Goal: Transaction & Acquisition: Purchase product/service

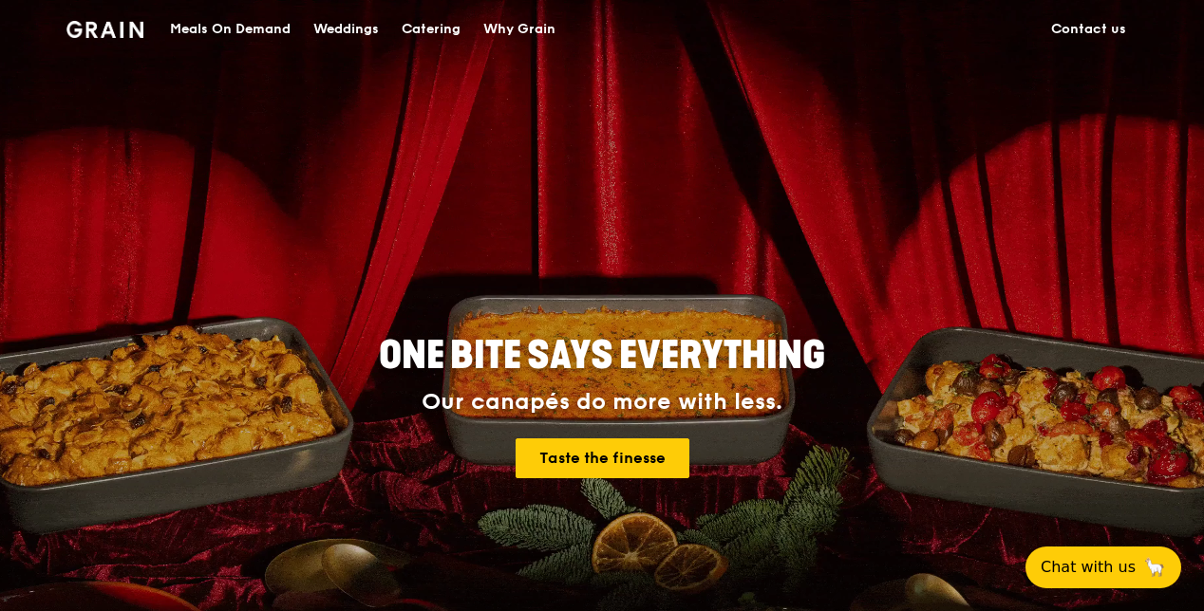
click at [419, 27] on div "Catering" at bounding box center [431, 29] width 59 height 57
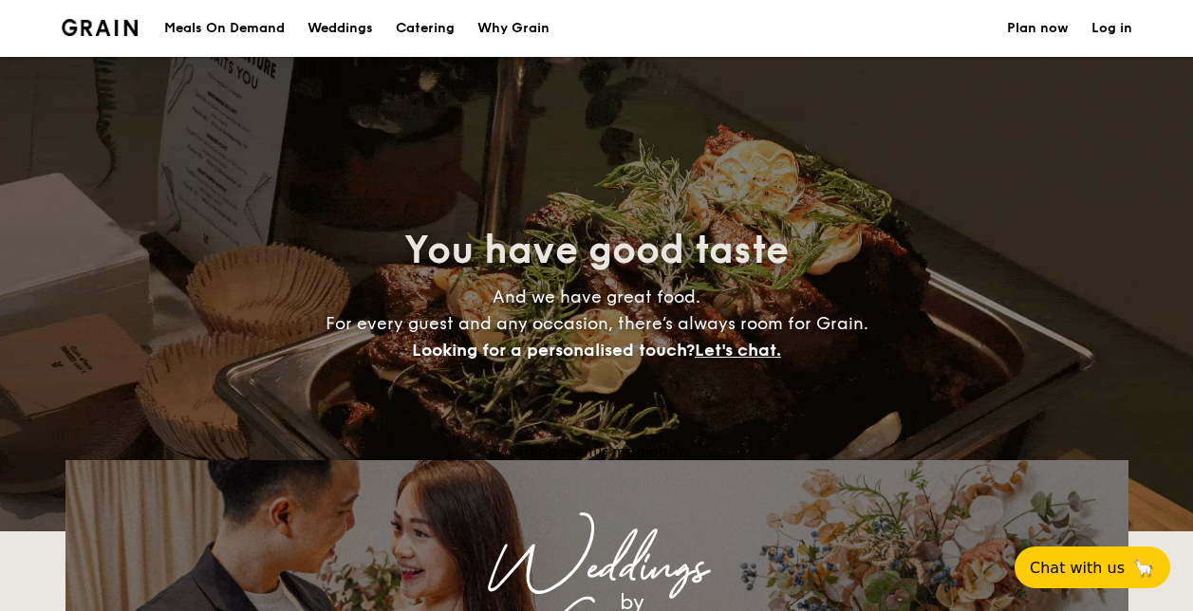
select select
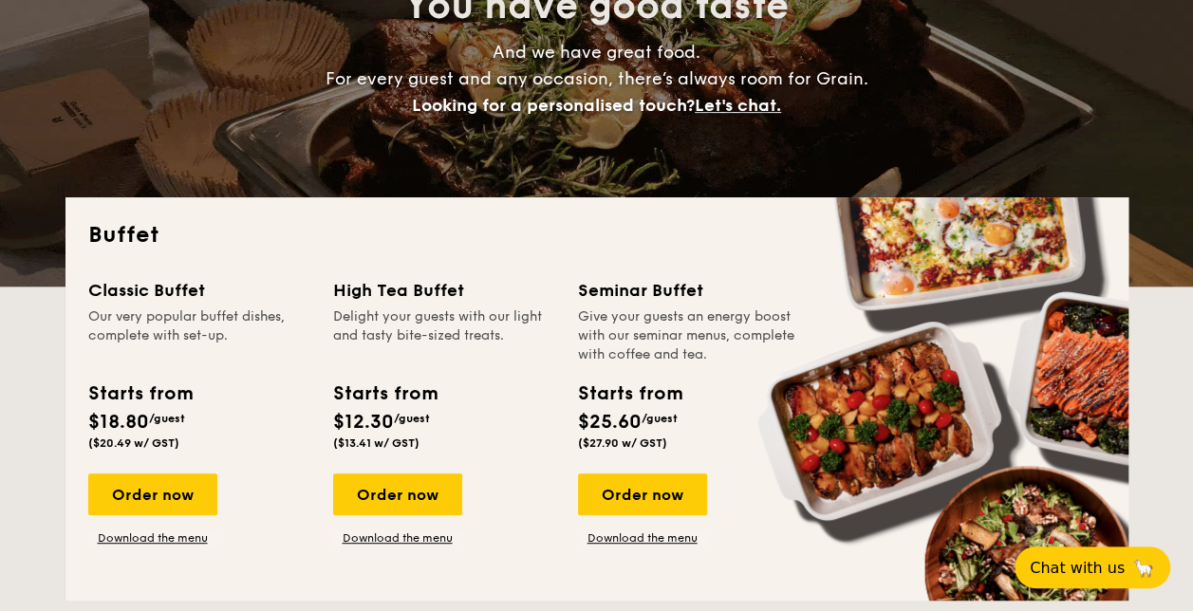
scroll to position [275, 0]
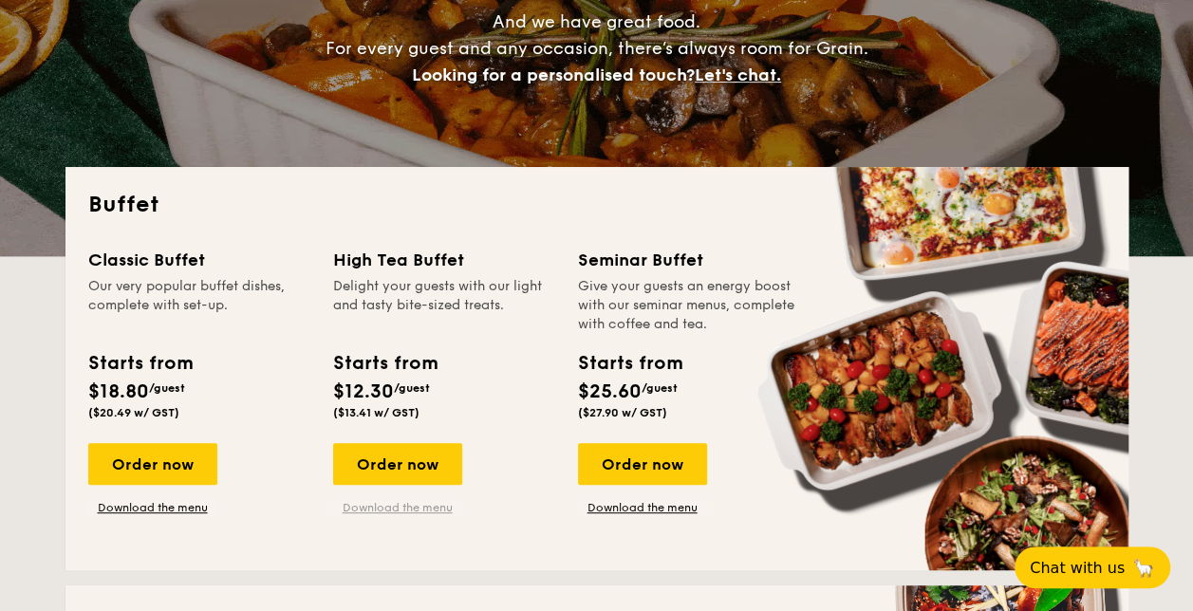
click at [391, 509] on link "Download the menu" at bounding box center [397, 507] width 129 height 15
click at [406, 465] on div "Order now" at bounding box center [397, 464] width 129 height 42
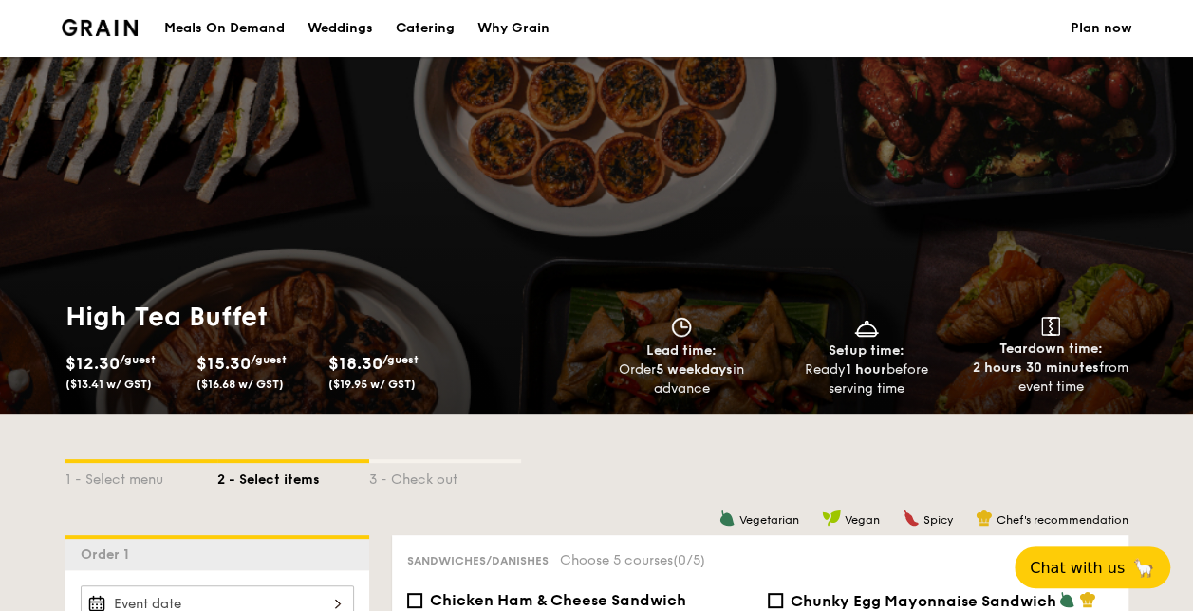
scroll to position [275, 0]
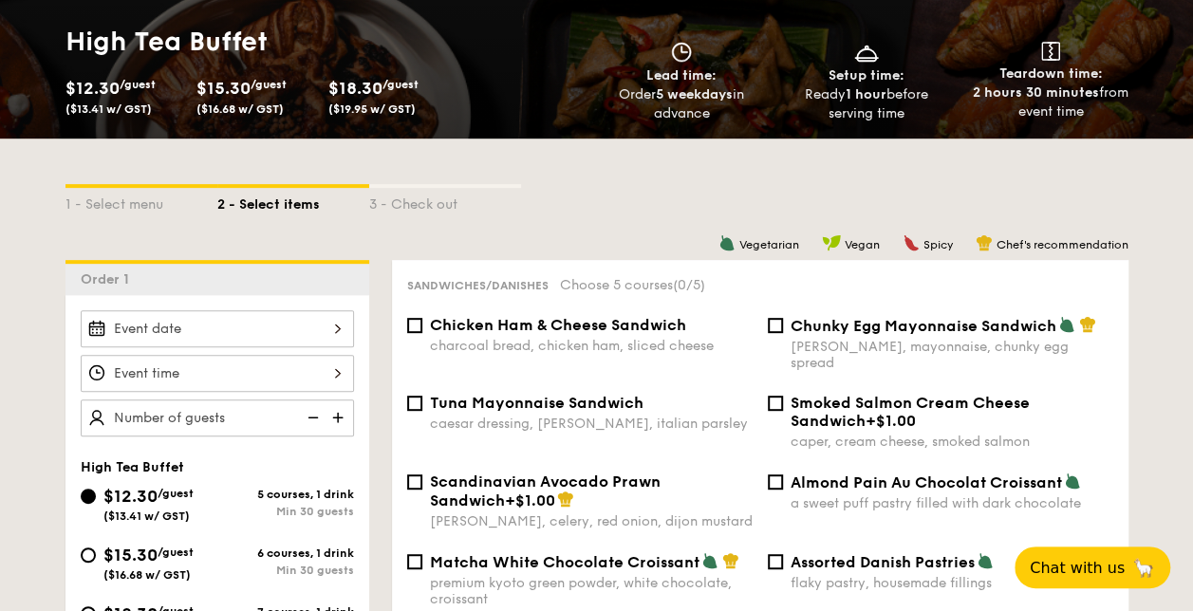
select select
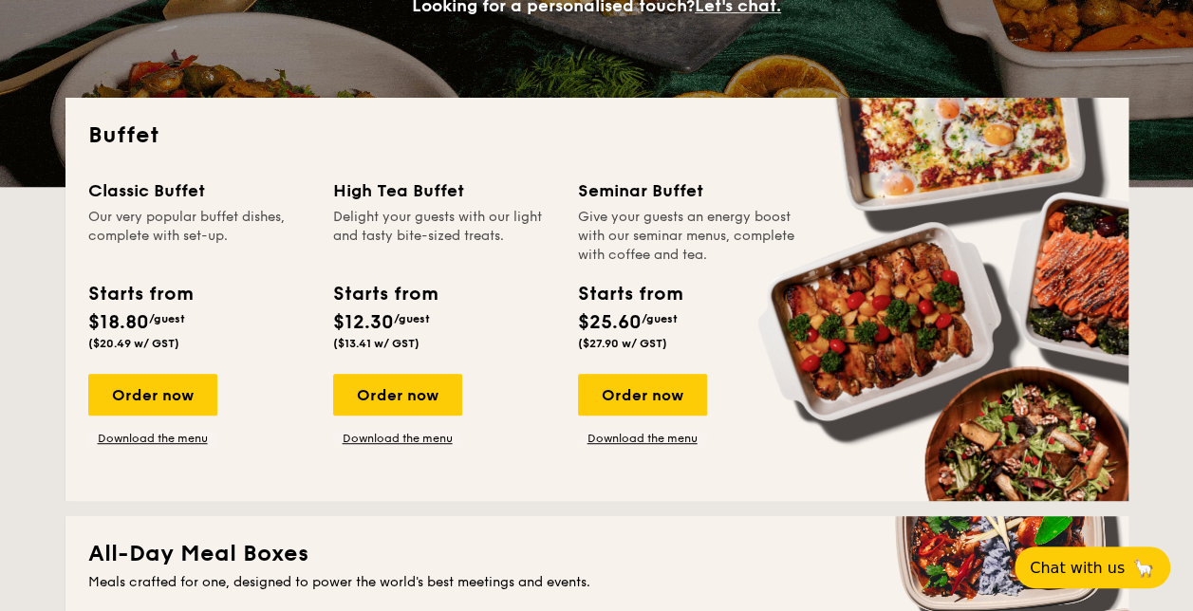
scroll to position [280, 0]
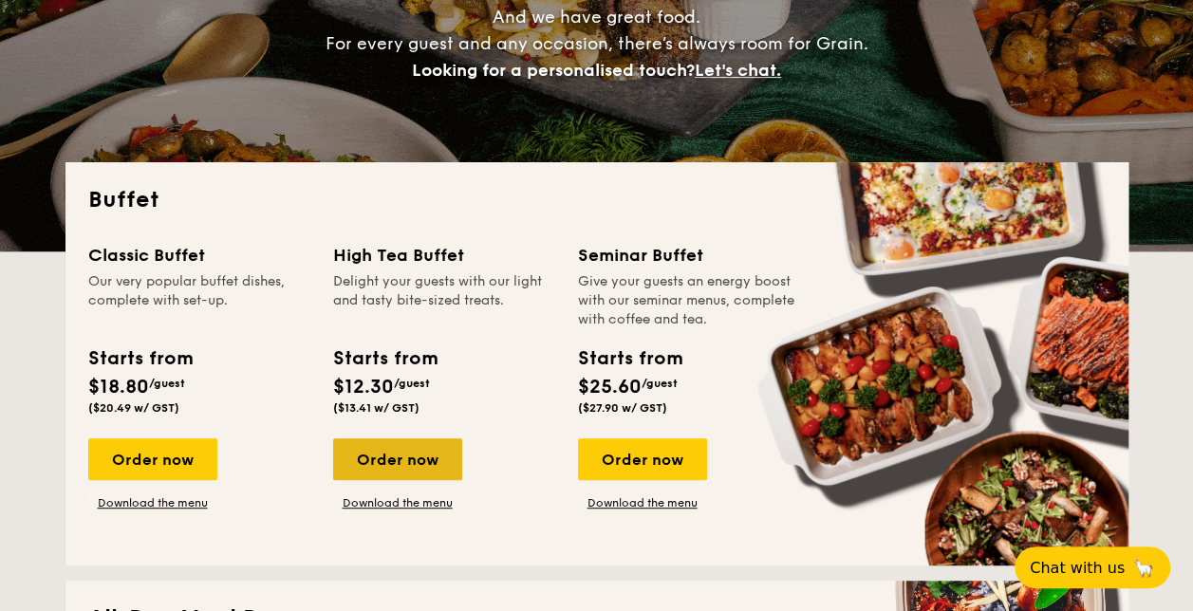
click at [359, 454] on div "Order now" at bounding box center [397, 460] width 129 height 42
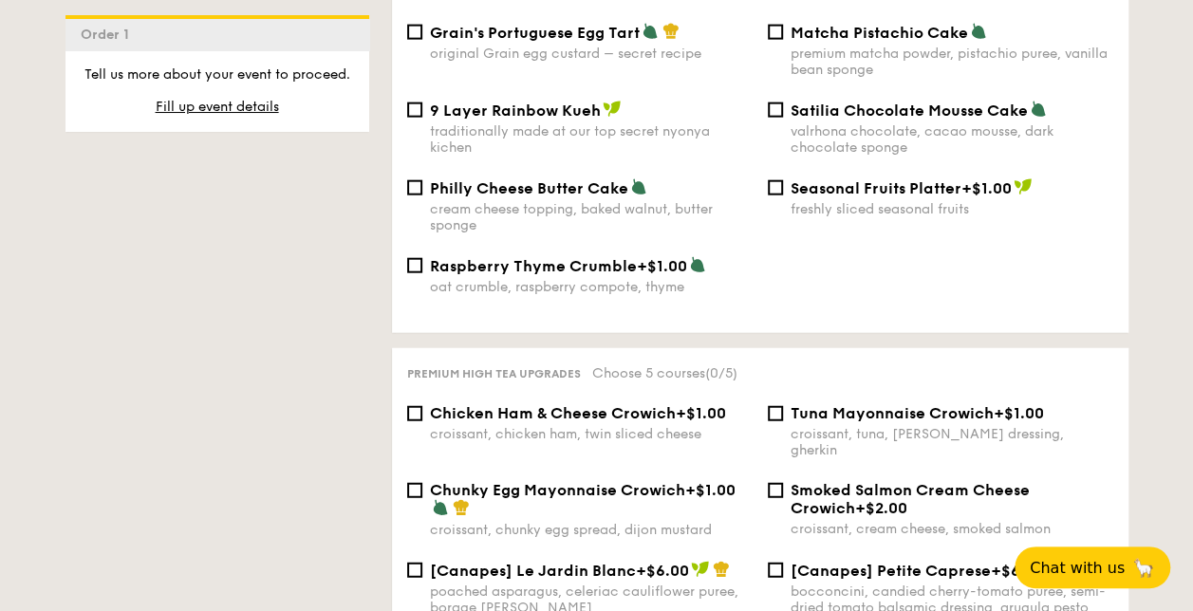
scroll to position [2224, 0]
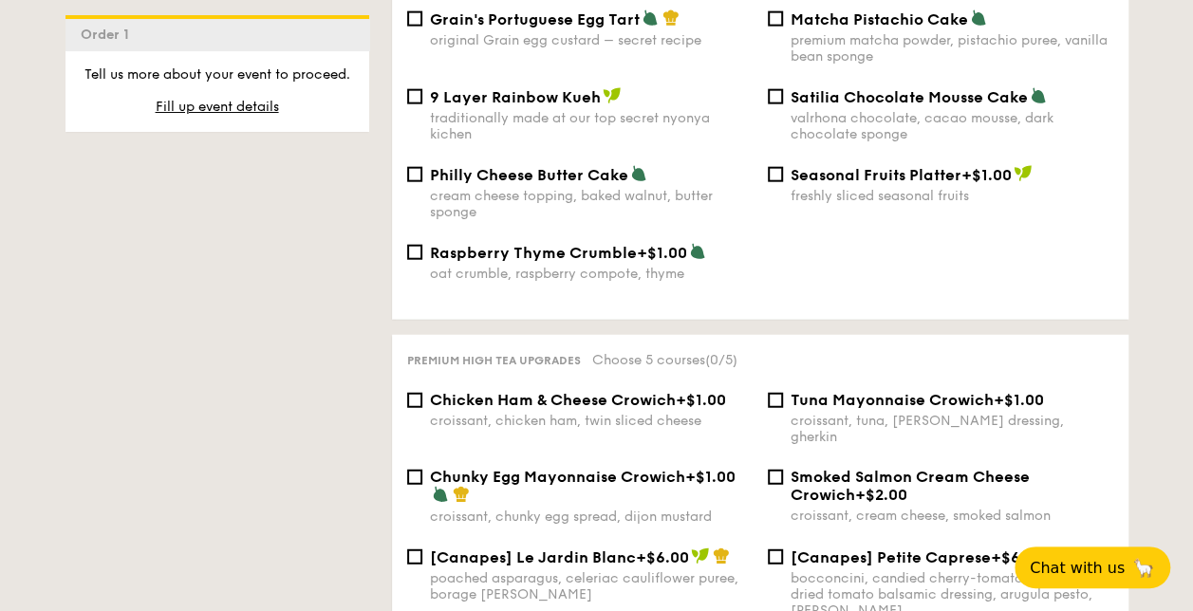
scroll to position [280, 0]
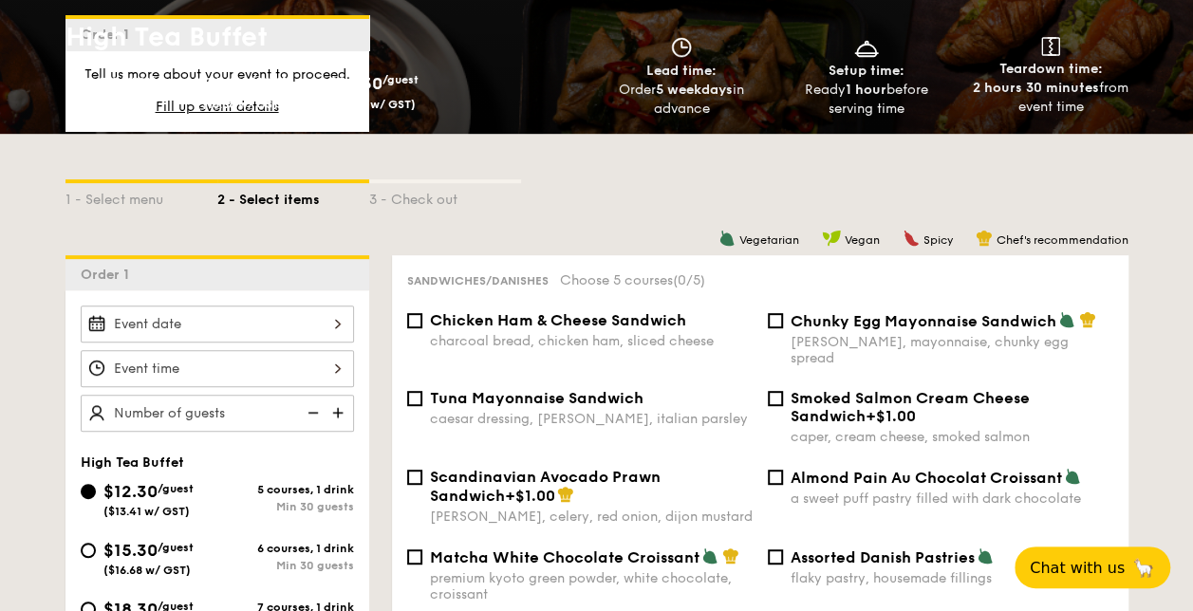
select select
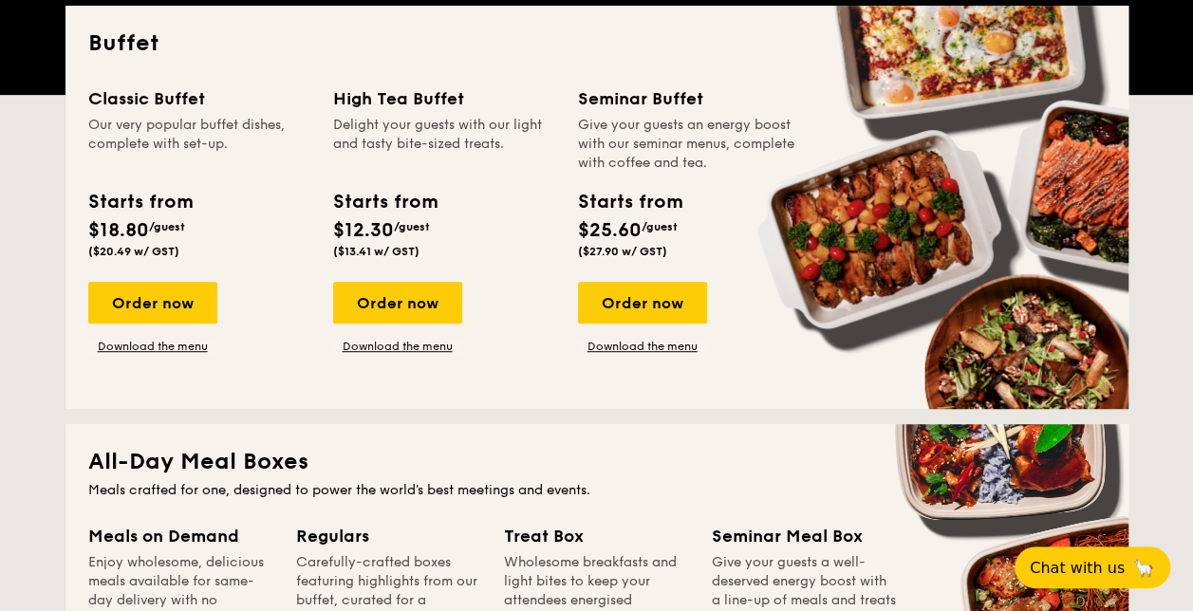
scroll to position [435, 0]
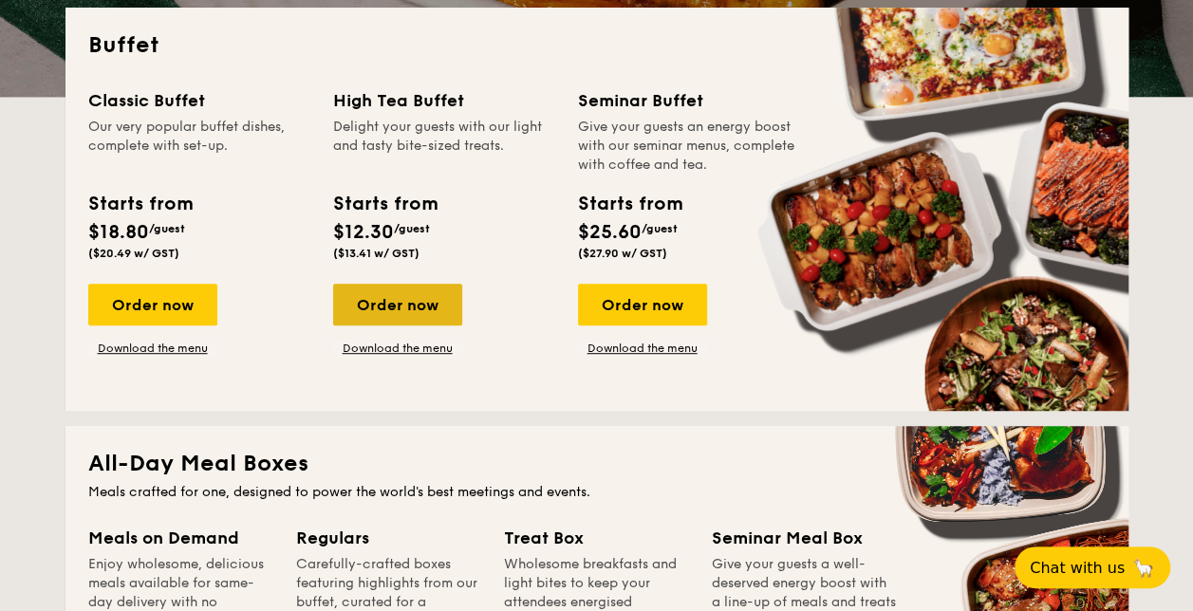
click at [420, 316] on div "Order now" at bounding box center [397, 305] width 129 height 42
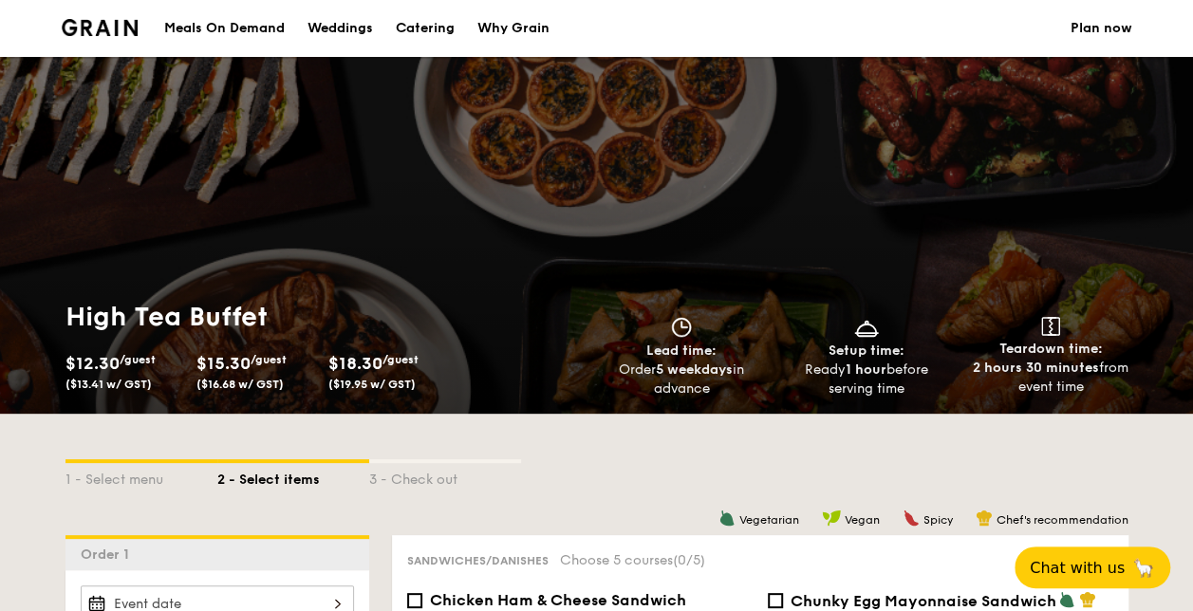
click at [407, 206] on div "High Tea Buffet $12.30 /guest ($13.41 w/ GST) $15.30 /guest ($16.68 w/ GST) $18…" at bounding box center [596, 235] width 1193 height 357
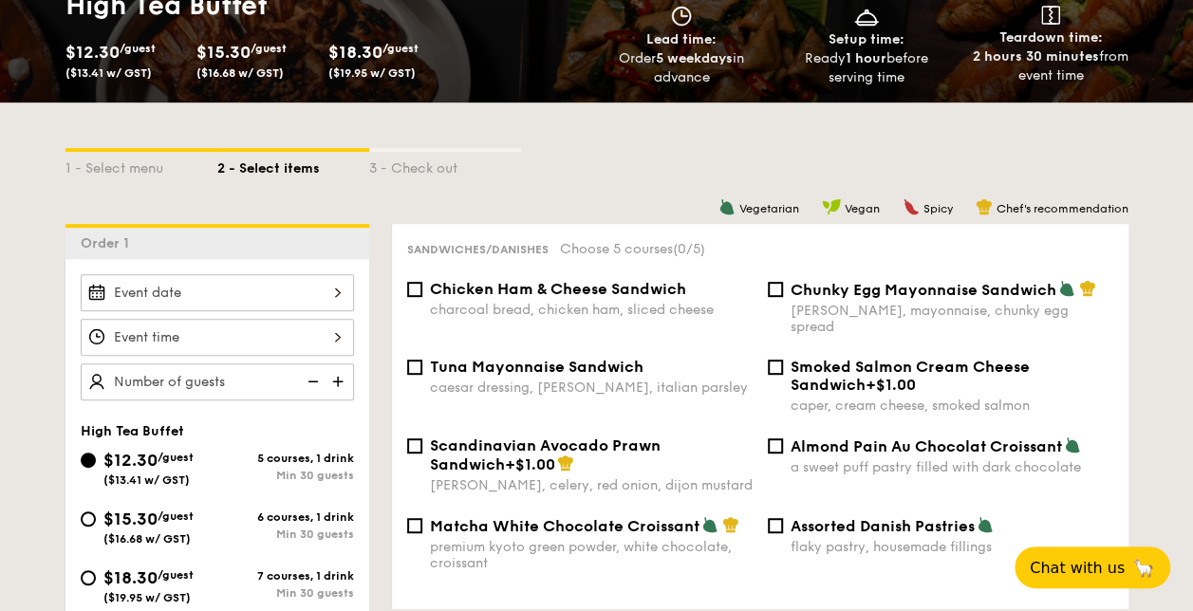
scroll to position [312, 0]
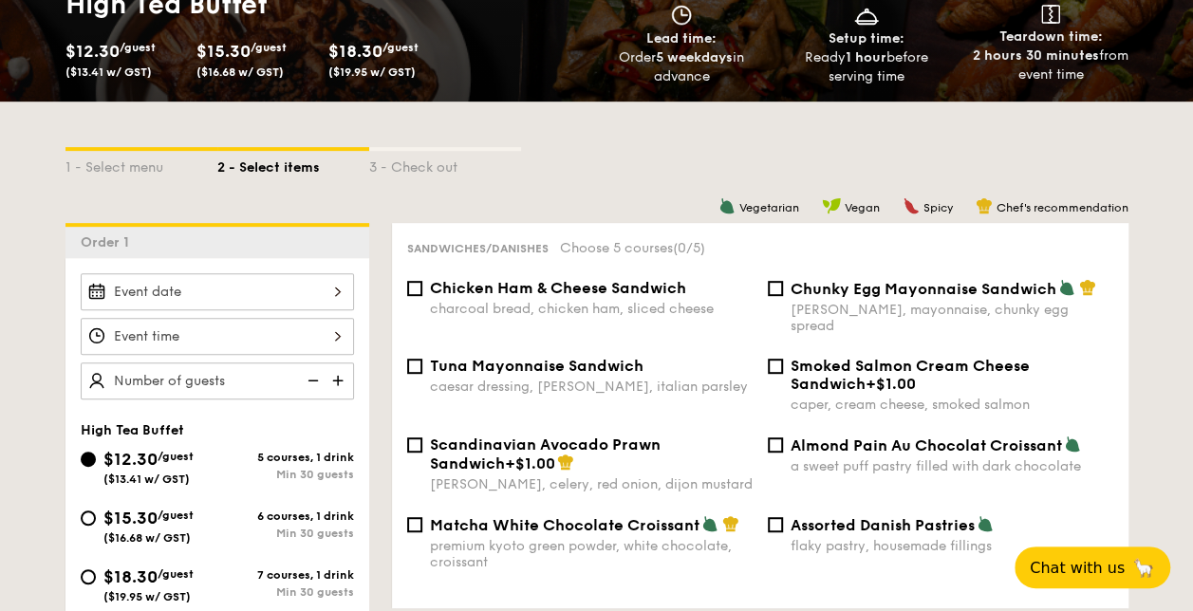
select select
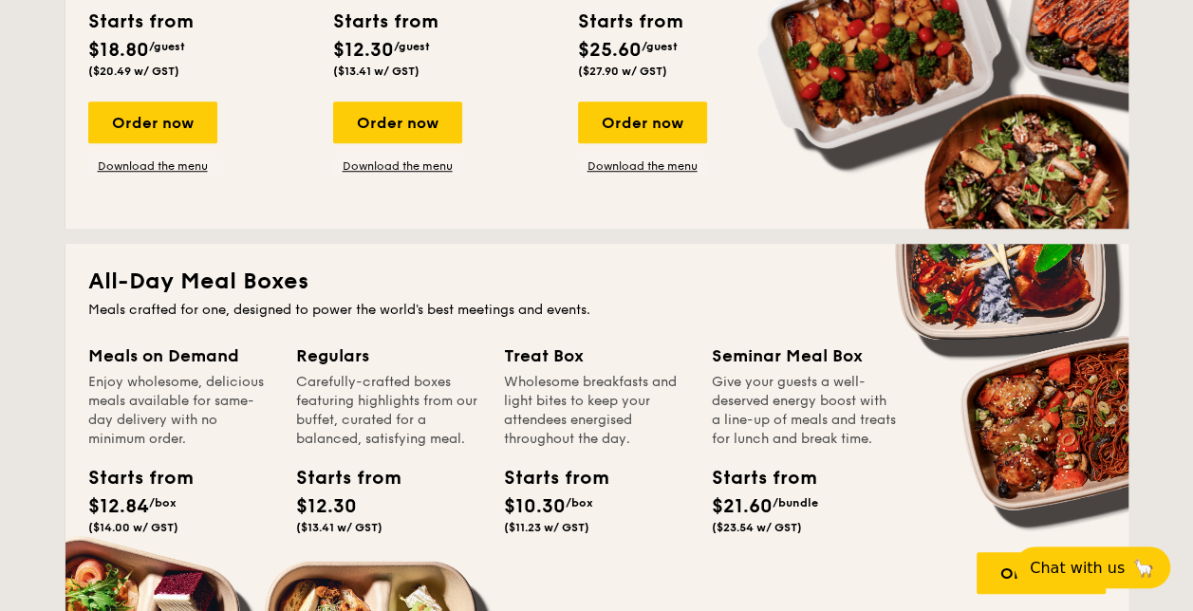
scroll to position [615, 0]
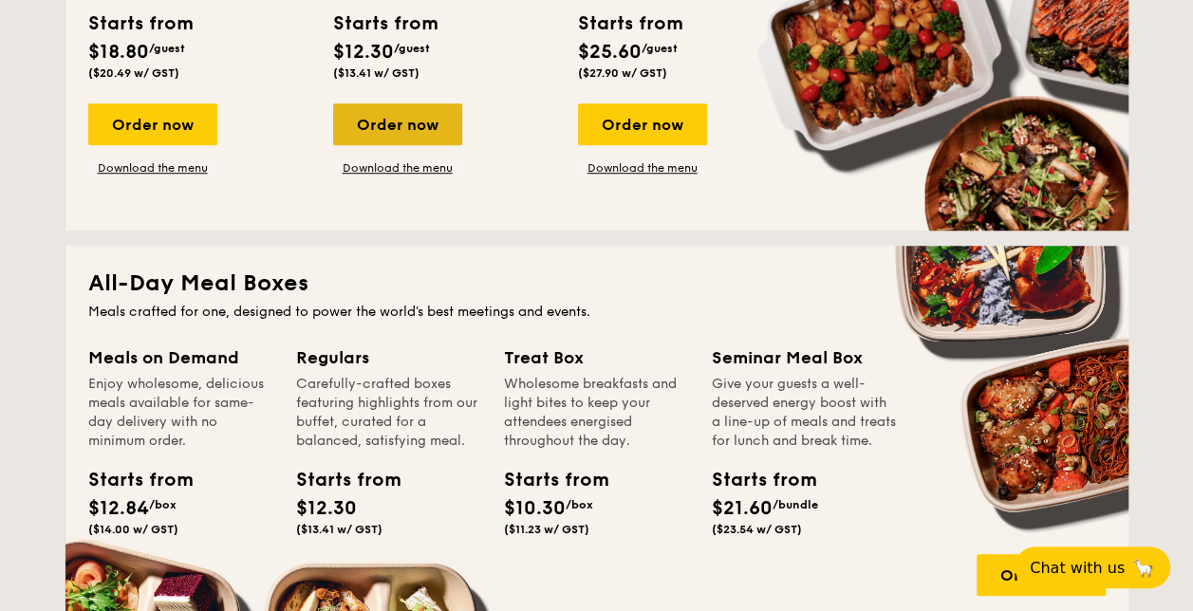
click at [436, 112] on div "Order now" at bounding box center [397, 124] width 129 height 42
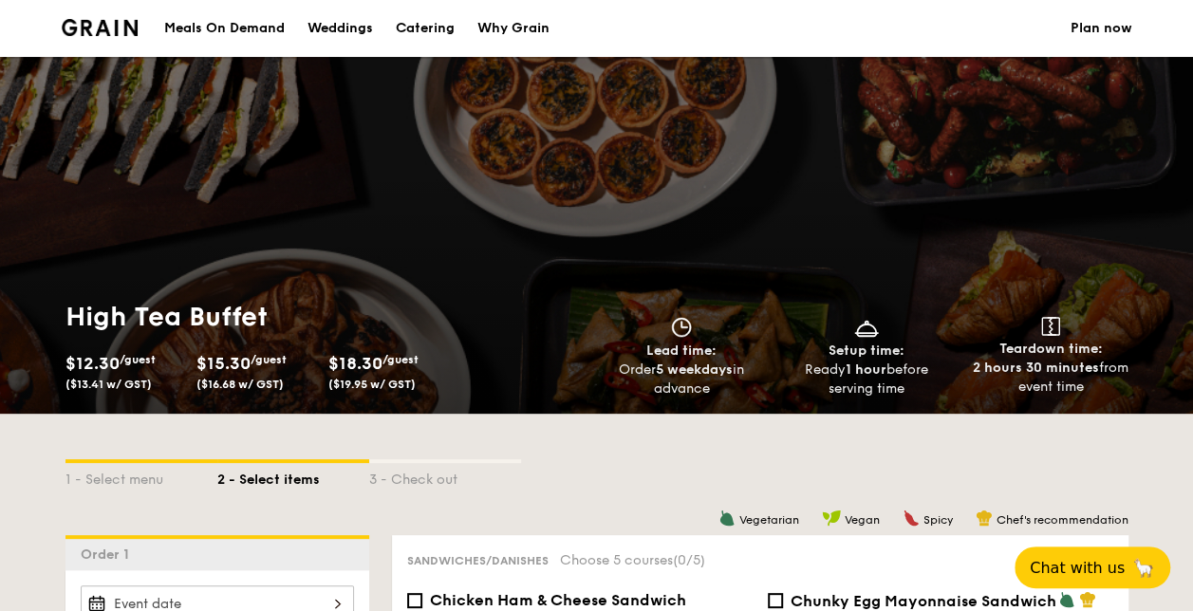
select select
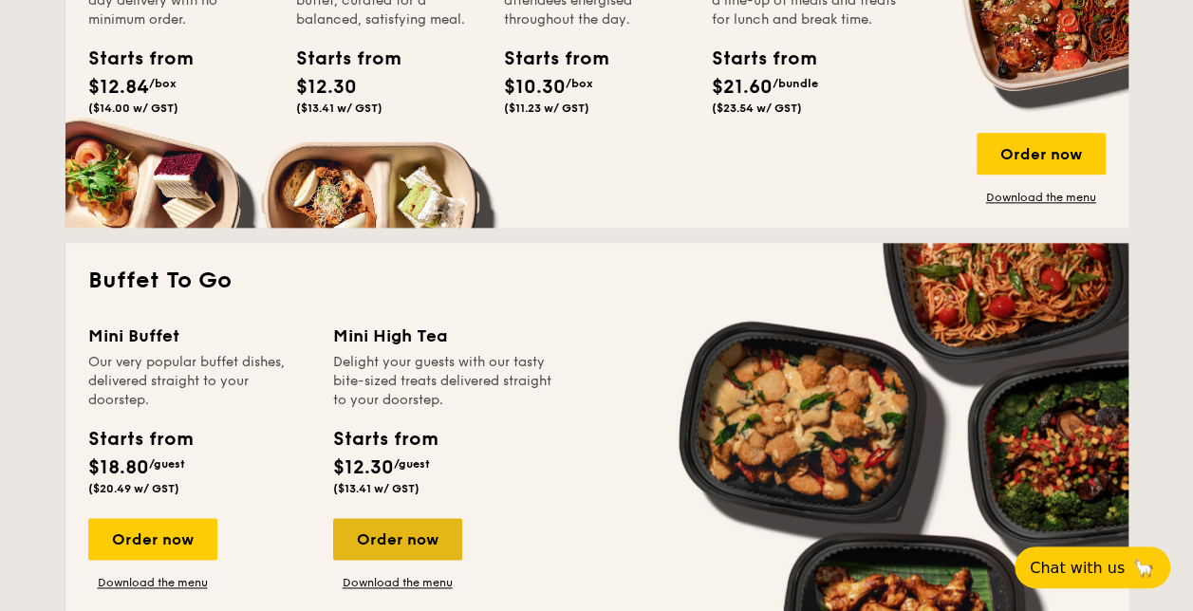
scroll to position [1054, 0]
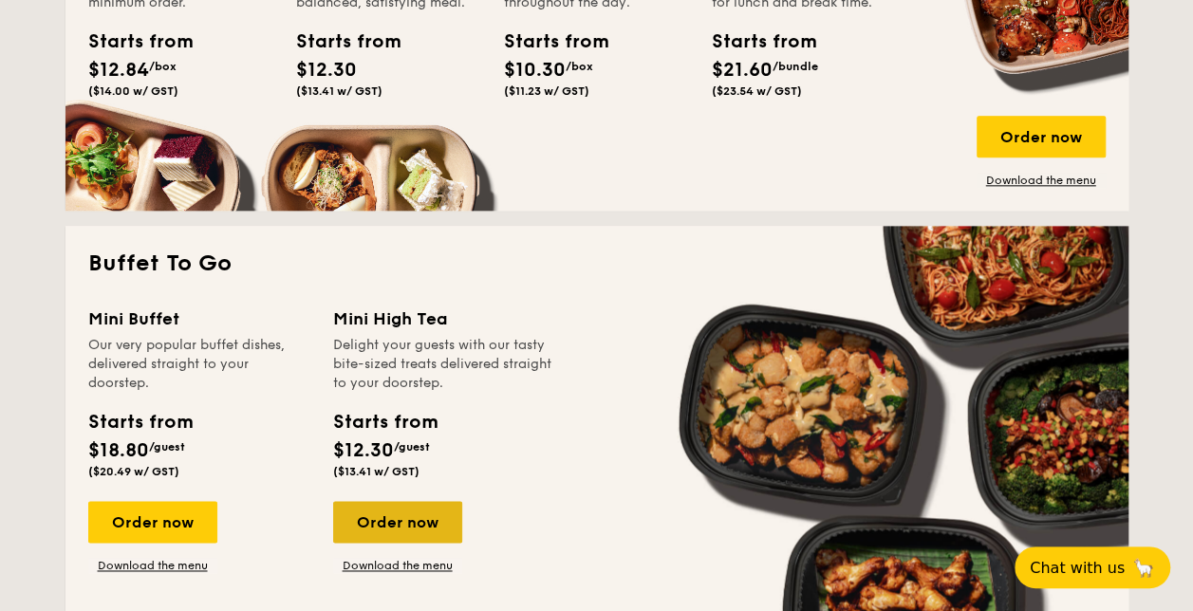
click at [406, 492] on div "Mini High Tea Delight your guests with our tasty bite-sized treats delivered st…" at bounding box center [444, 440] width 222 height 268
click at [389, 539] on div "Order now" at bounding box center [397, 522] width 129 height 42
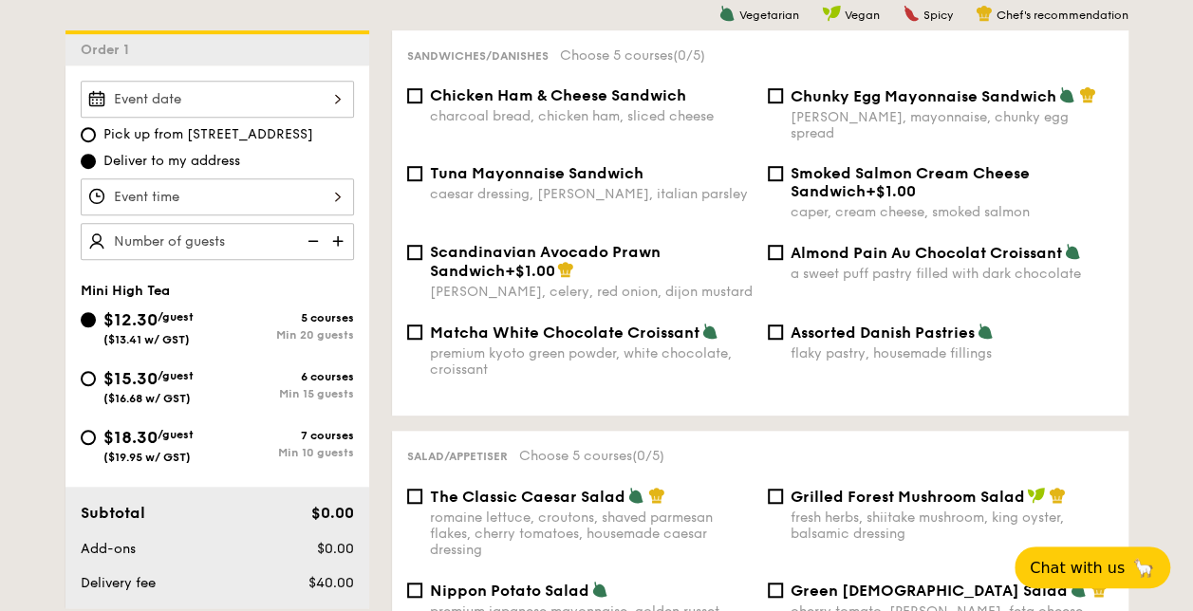
scroll to position [506, 0]
select select
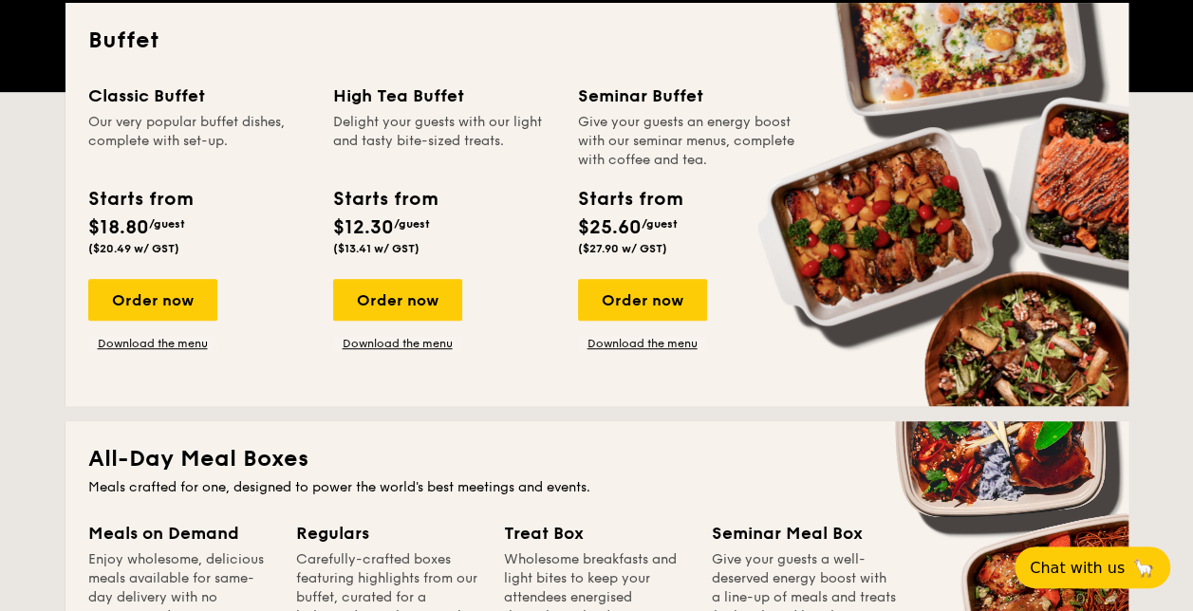
scroll to position [441, 0]
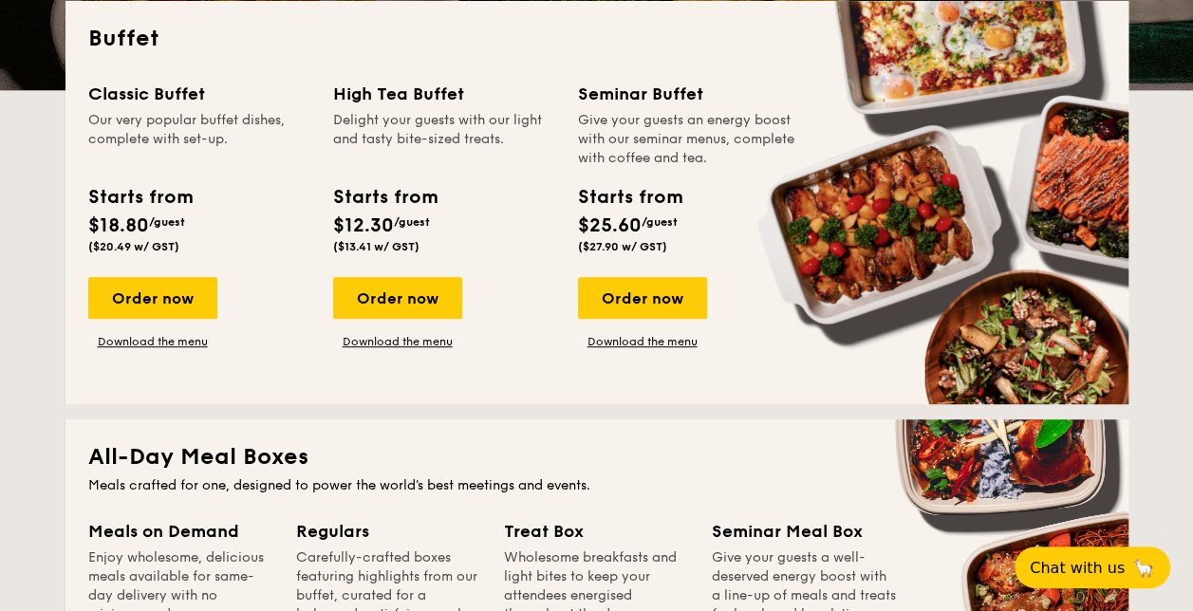
drag, startPoint x: 358, startPoint y: 304, endPoint x: 291, endPoint y: 303, distance: 67.4
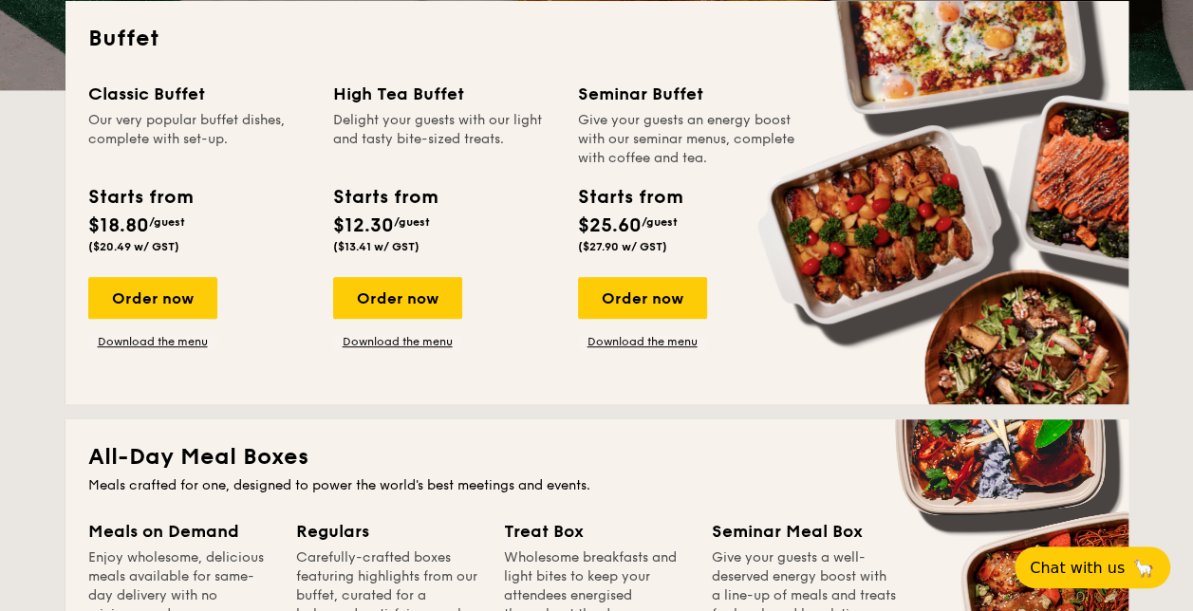
click at [291, 303] on div "Order now Download the menu" at bounding box center [199, 313] width 222 height 72
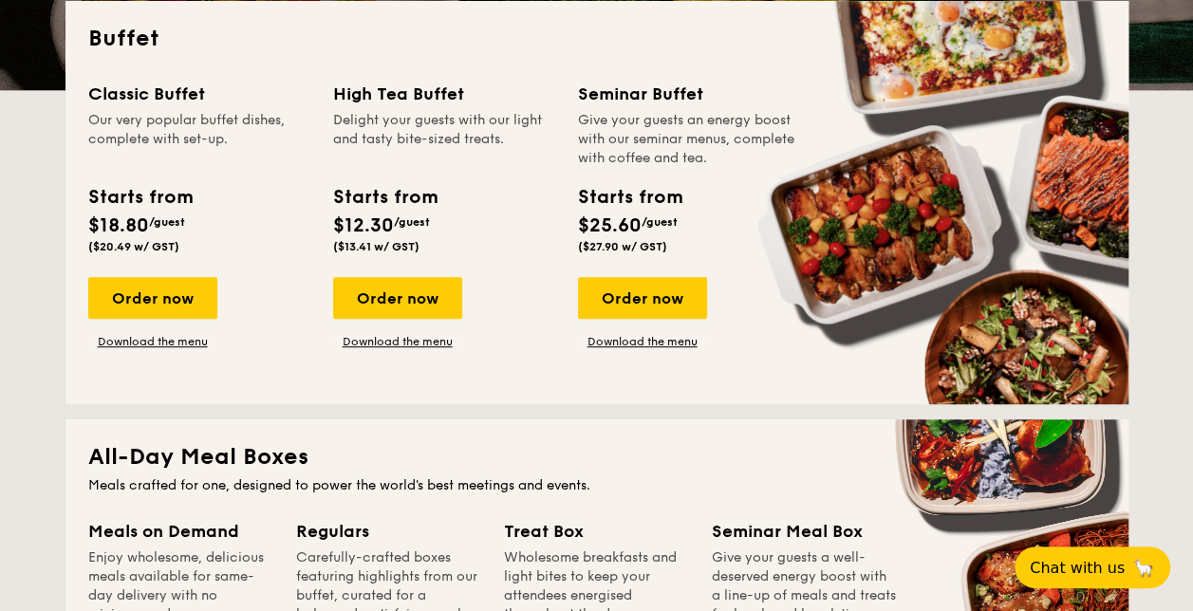
drag, startPoint x: 353, startPoint y: 303, endPoint x: 197, endPoint y: 273, distance: 159.4
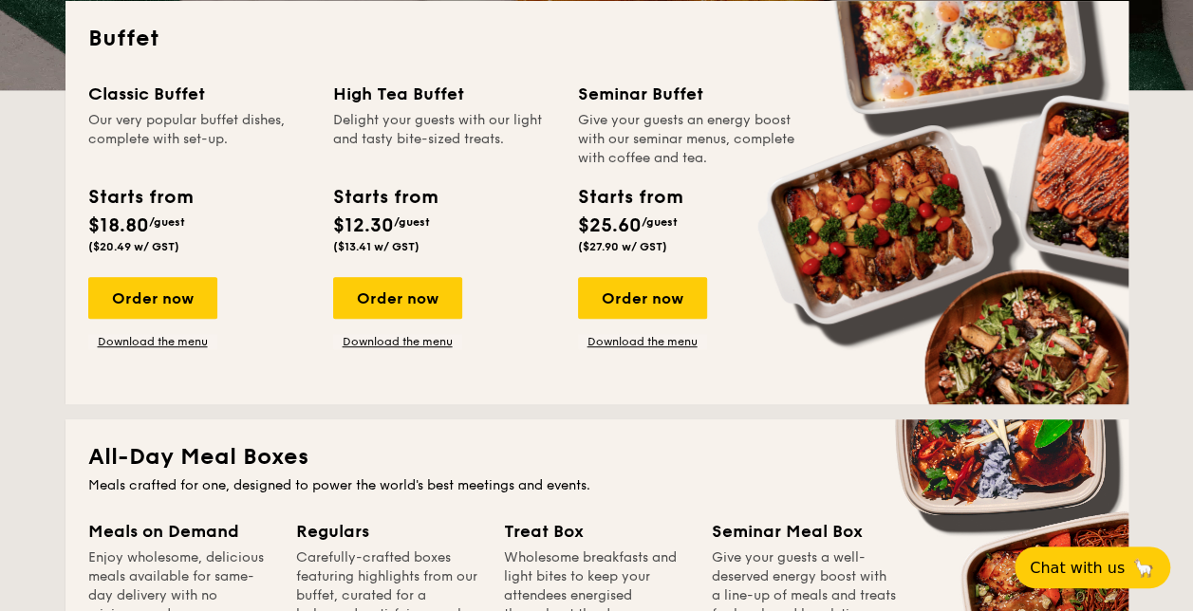
click at [197, 273] on div "Classic Buffet Our very popular buffet dishes, complete with set-up. Starts fro…" at bounding box center [210, 215] width 245 height 269
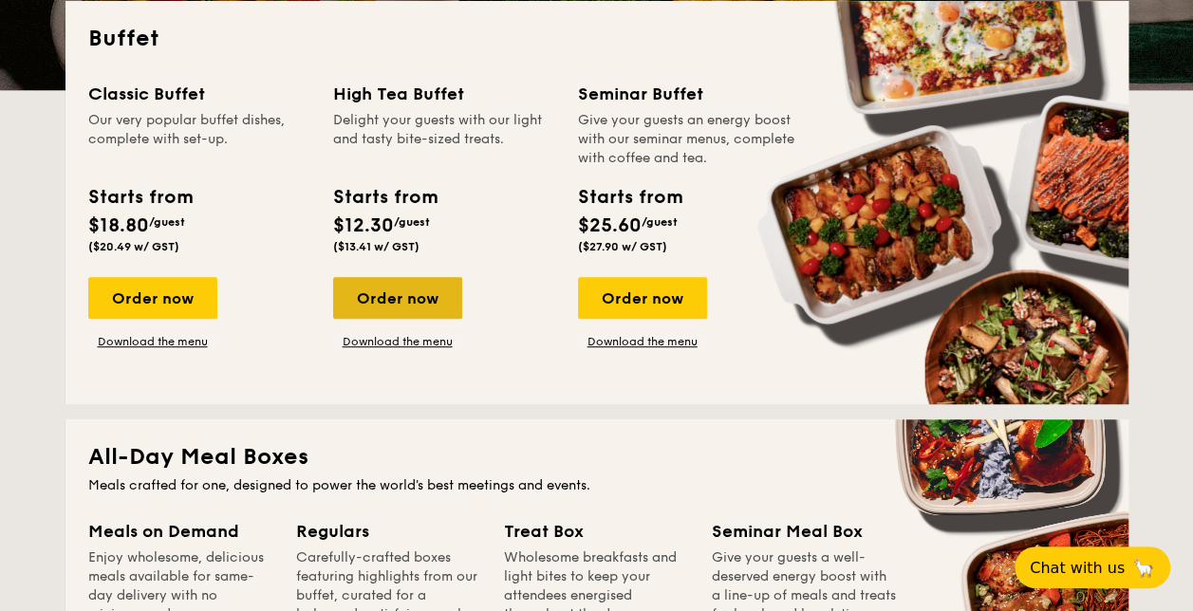
click at [374, 292] on div "Order now" at bounding box center [397, 298] width 129 height 42
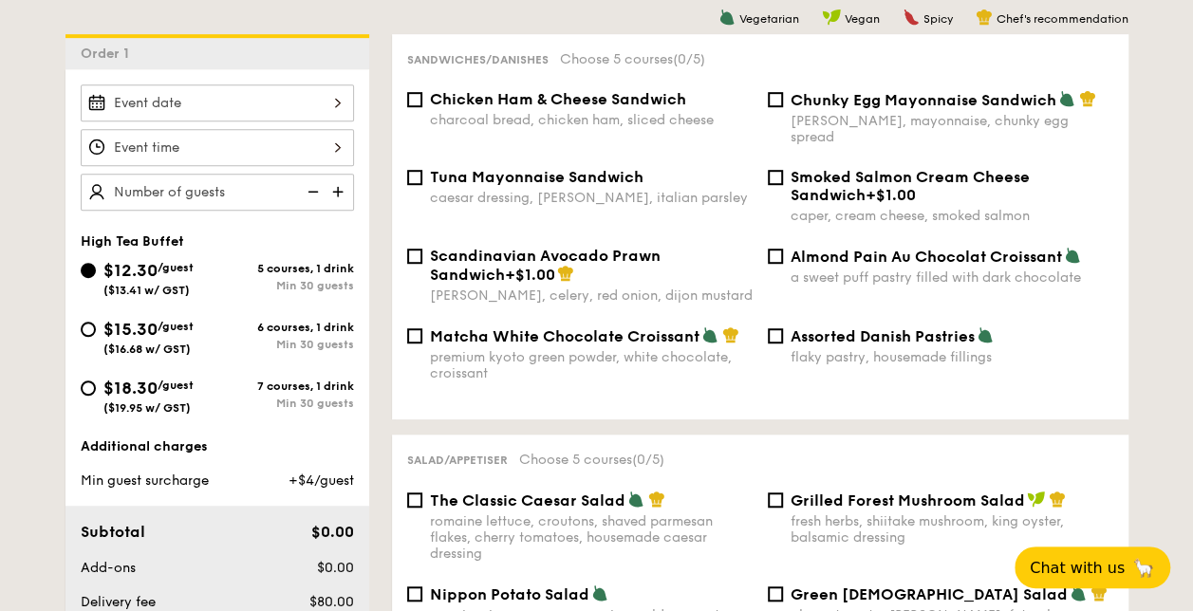
scroll to position [502, 0]
